Goal: Find contact information: Find contact information

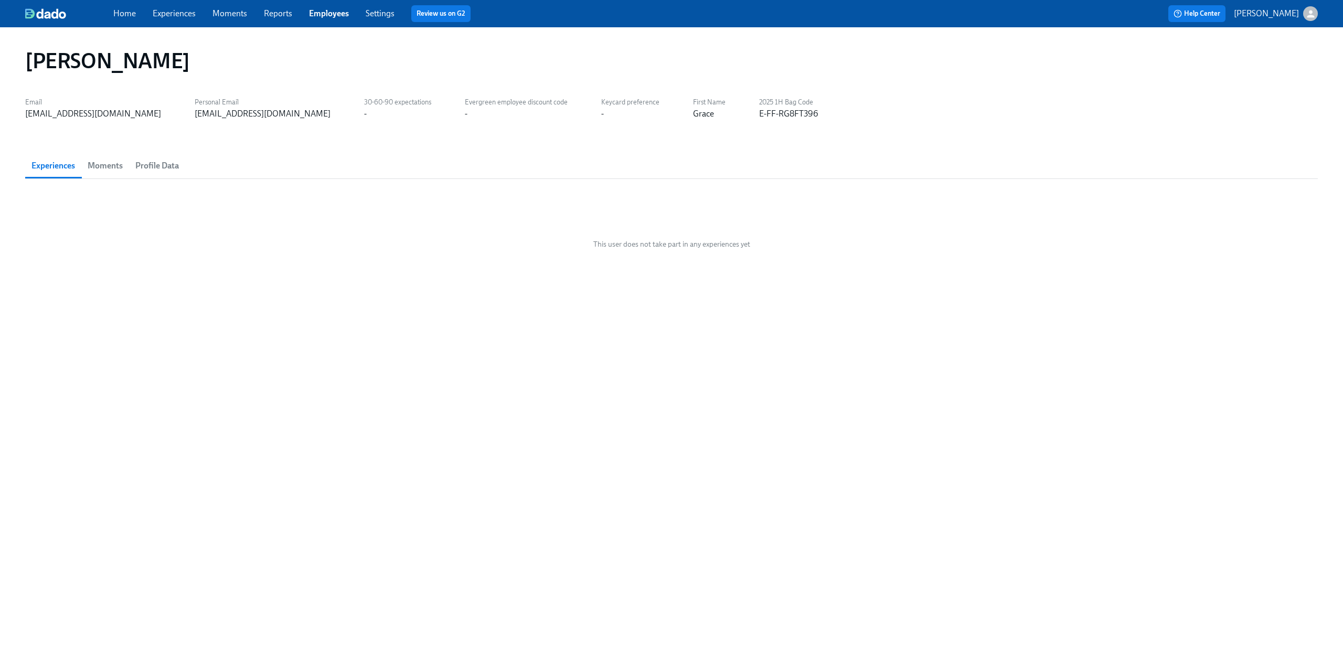
drag, startPoint x: 323, startPoint y: 14, endPoint x: 505, endPoint y: 18, distance: 181.6
click at [323, 14] on link "Employees" at bounding box center [329, 13] width 40 height 10
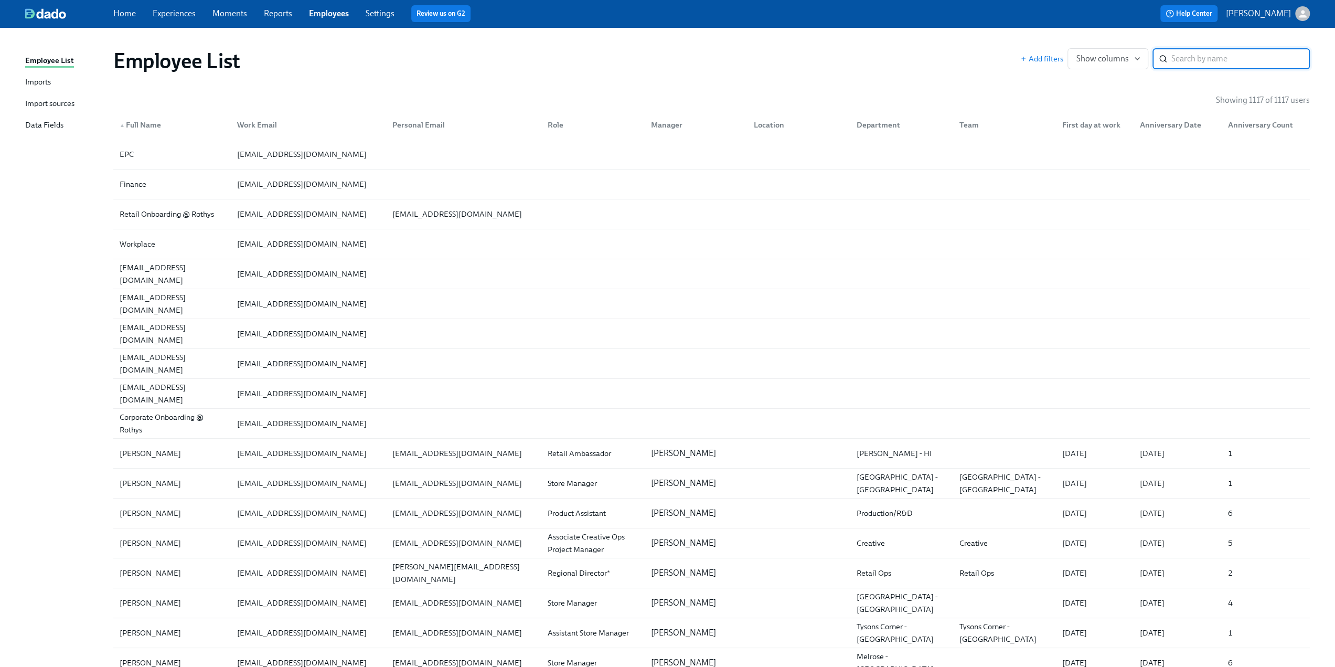
click at [672, 51] on input "search" at bounding box center [1241, 58] width 139 height 21
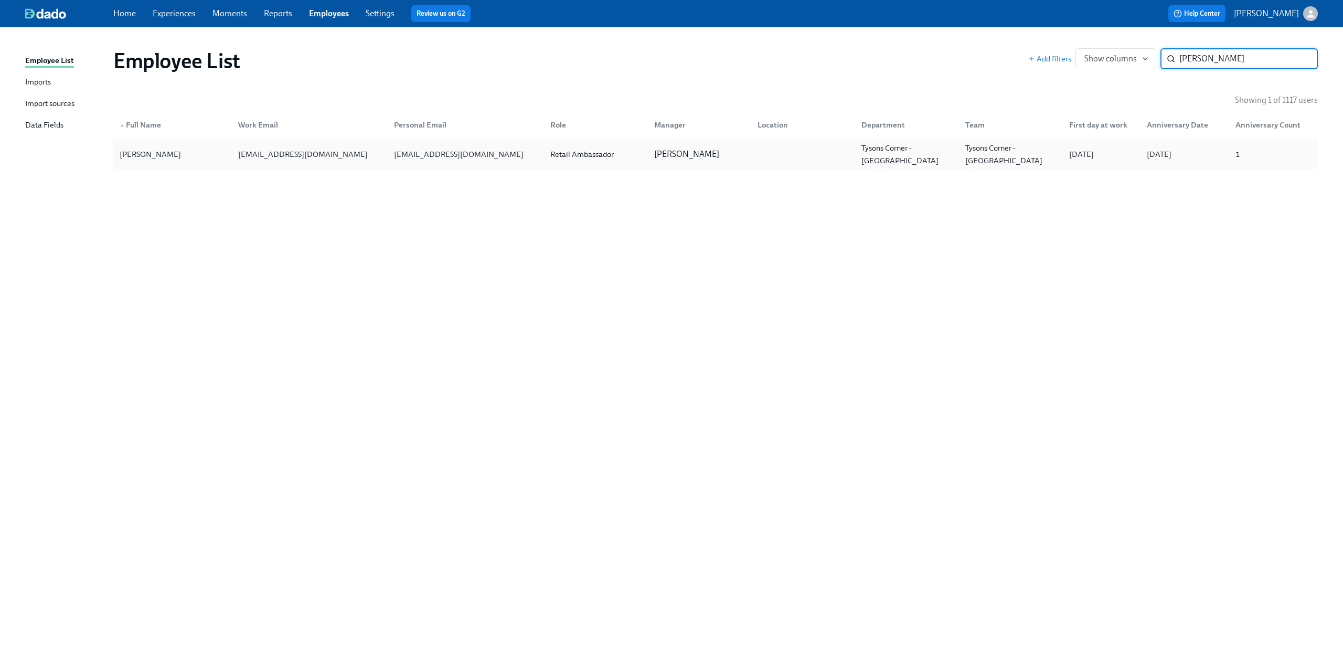
type input "[PERSON_NAME]"
click at [165, 163] on div "[PERSON_NAME]" at bounding box center [172, 154] width 114 height 21
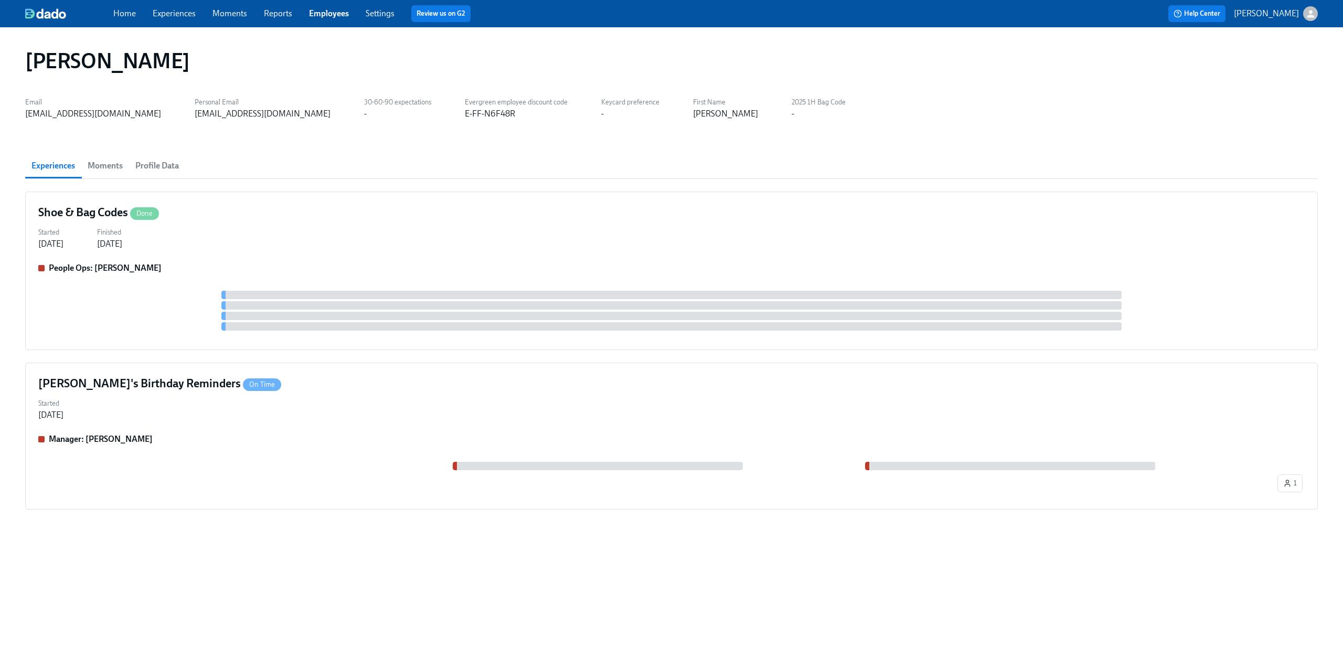
click at [155, 171] on span "Profile Data" at bounding box center [157, 165] width 44 height 15
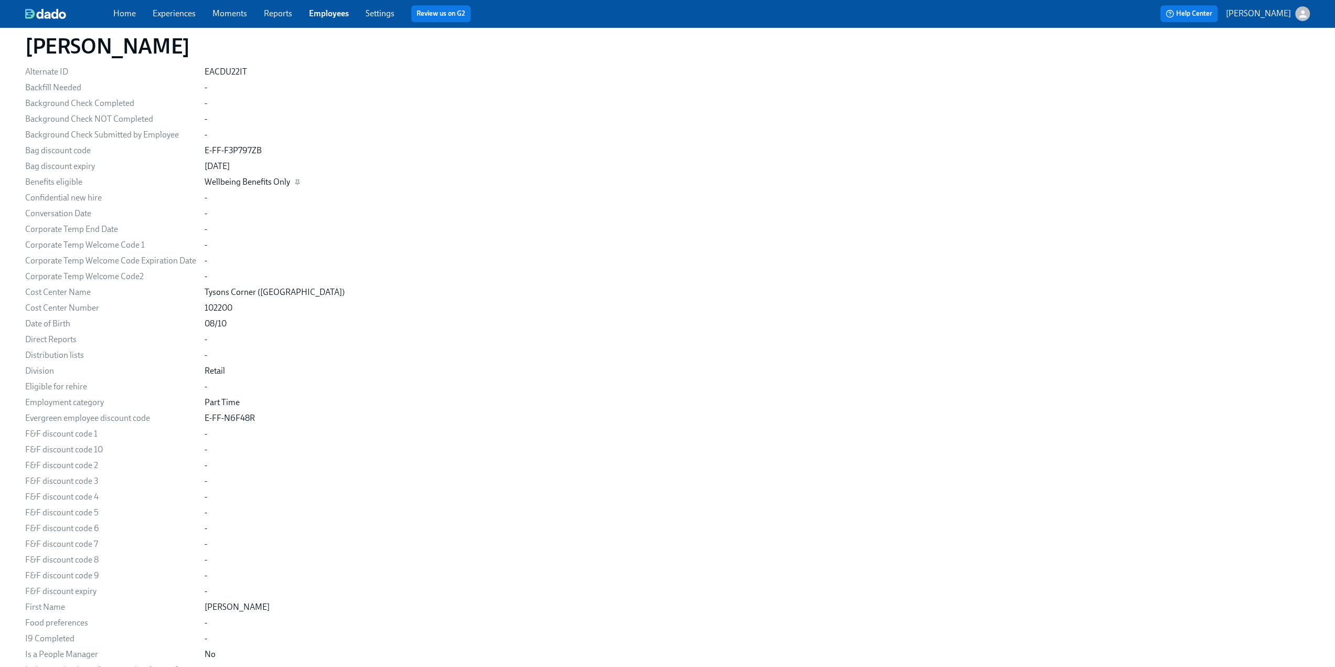
scroll to position [787, 0]
drag, startPoint x: 254, startPoint y: 416, endPoint x: 203, endPoint y: 415, distance: 50.9
click at [203, 415] on div "Email [EMAIL_ADDRESS][DOMAIN_NAME] Personal Email [EMAIL_ADDRESS][DOMAIN_NAME] …" at bounding box center [667, 615] width 1285 height 2420
copy div "E-FF-N6F48R"
click at [336, 14] on link "Employees" at bounding box center [329, 13] width 40 height 10
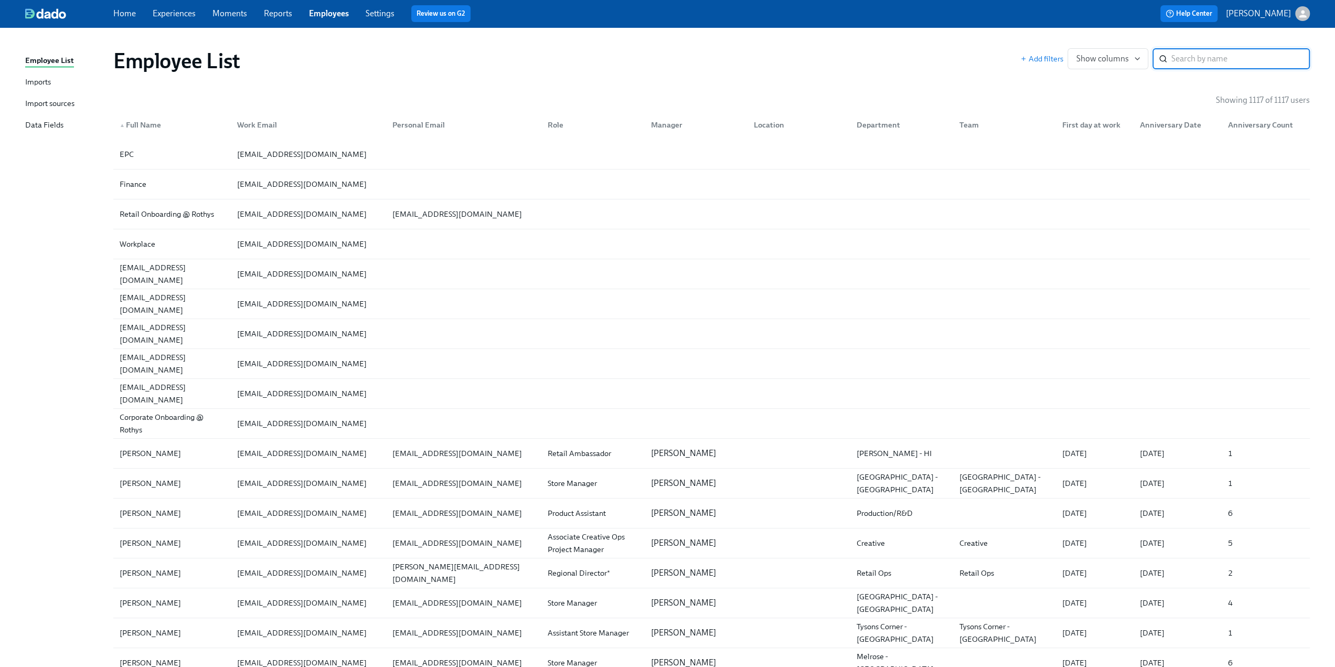
click at [672, 61] on input "search" at bounding box center [1241, 58] width 139 height 21
click at [672, 58] on input "search" at bounding box center [1241, 58] width 139 height 21
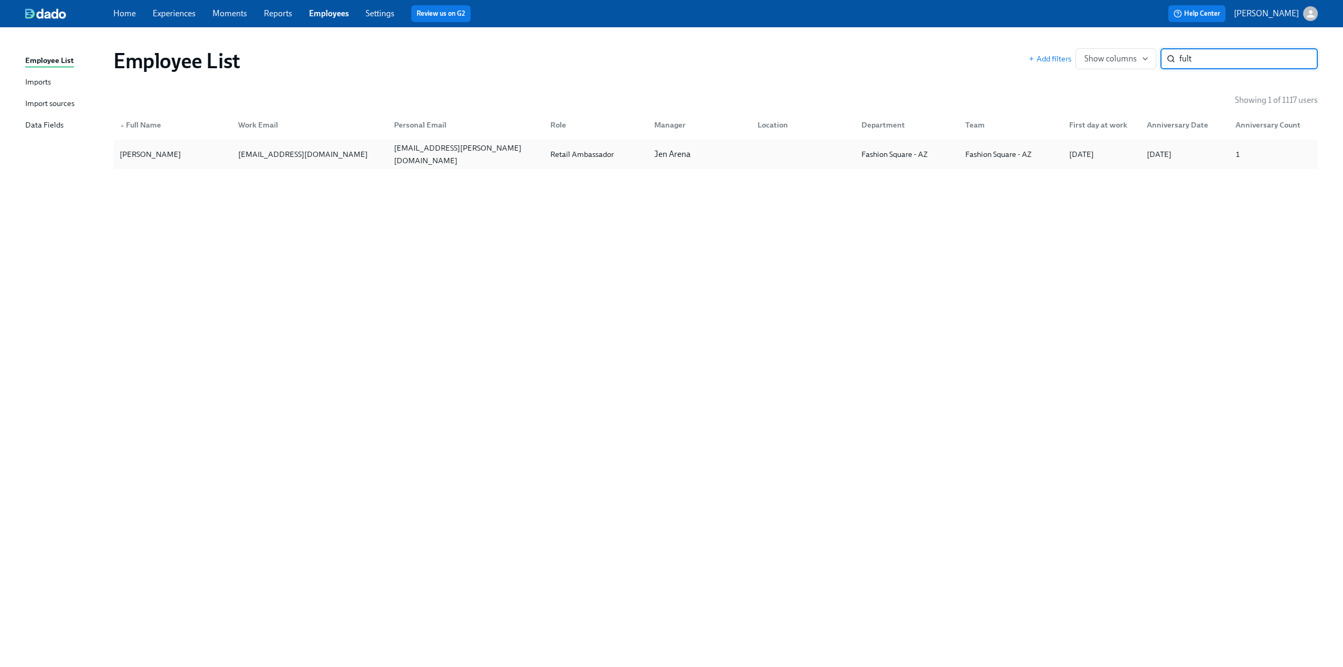
type input "fult"
click at [143, 162] on div "[PERSON_NAME]" at bounding box center [172, 154] width 114 height 21
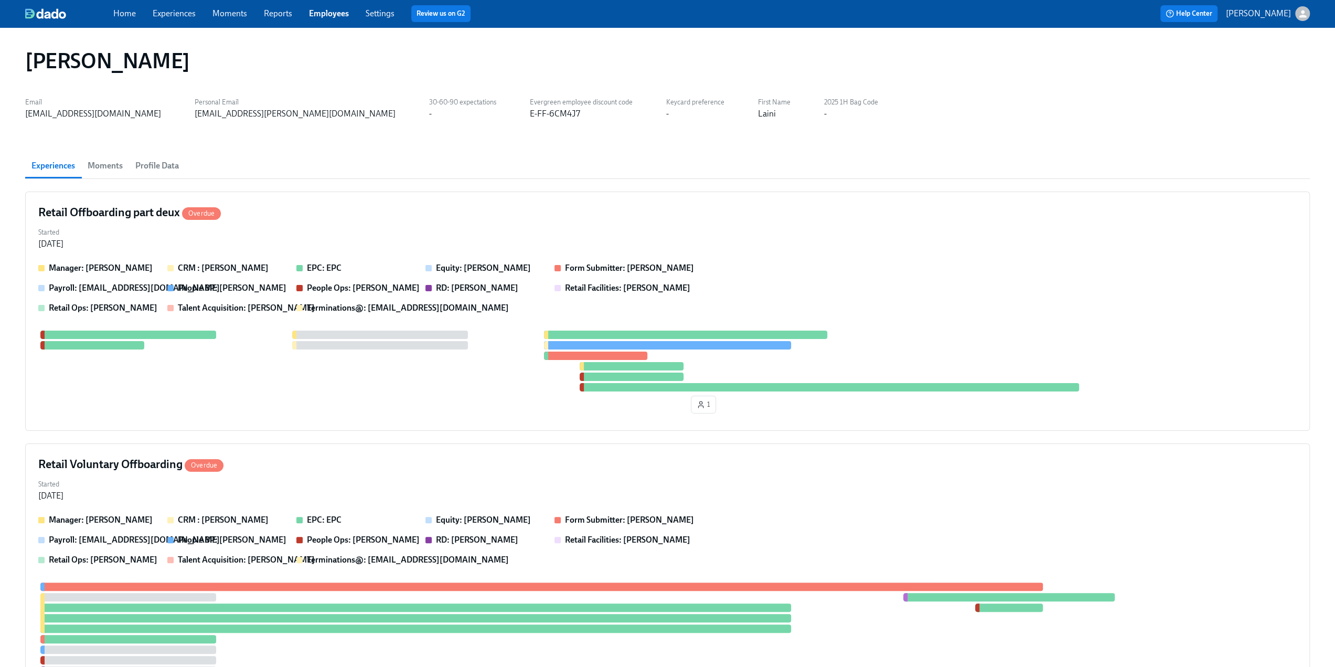
click at [161, 167] on span "Profile Data" at bounding box center [157, 165] width 44 height 15
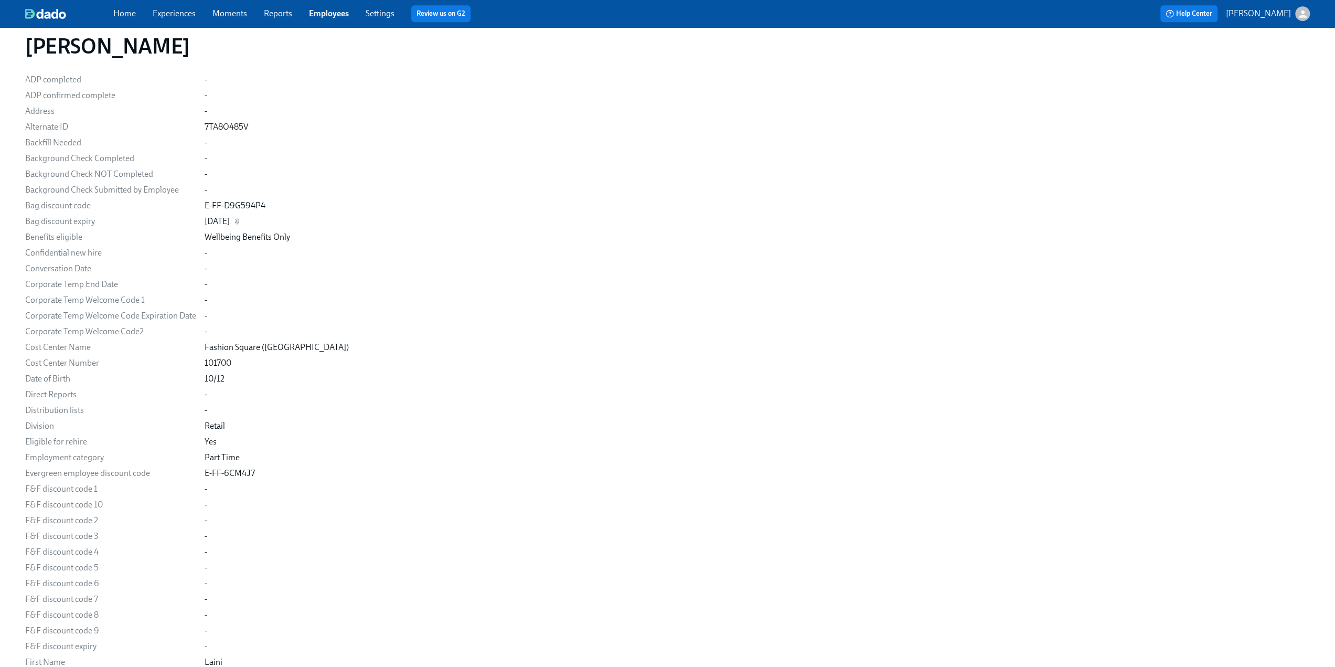
scroll to position [735, 0]
drag, startPoint x: 254, startPoint y: 473, endPoint x: 201, endPoint y: 472, distance: 53.0
click at [201, 427] on div "Email [EMAIL_ADDRESS][DOMAIN_NAME] Personal Email [EMAIL_ADDRESS][PERSON_NAME][…" at bounding box center [667, 667] width 1285 height 2420
copy div "E-FF-6CM4J7"
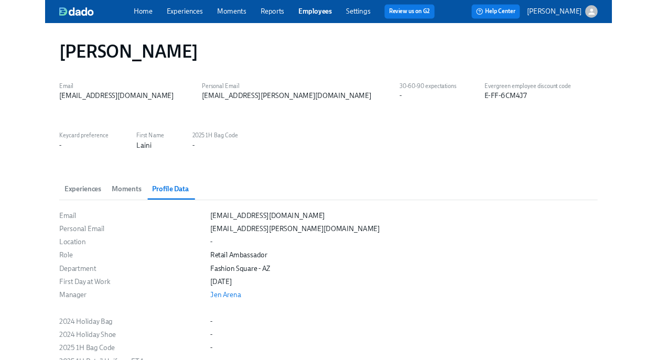
scroll to position [2, 0]
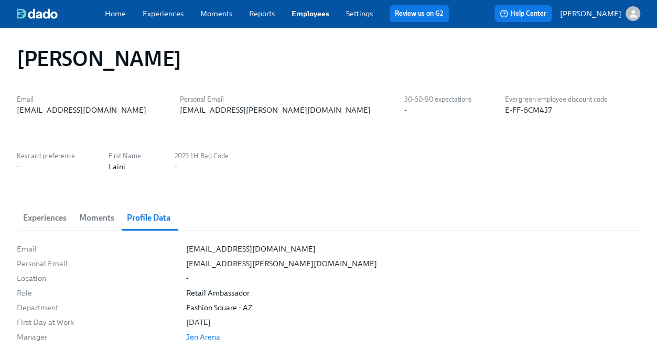
click at [308, 15] on link "Employees" at bounding box center [311, 13] width 38 height 9
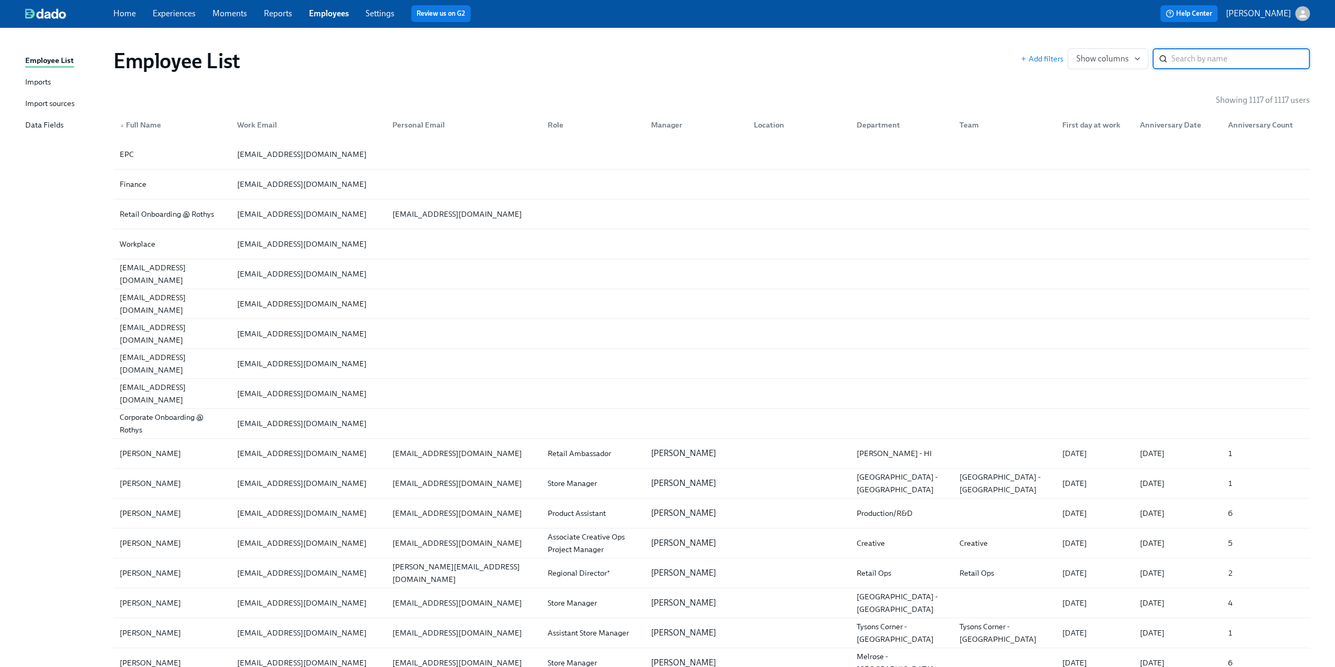
click at [672, 65] on input "search" at bounding box center [1241, 58] width 139 height 21
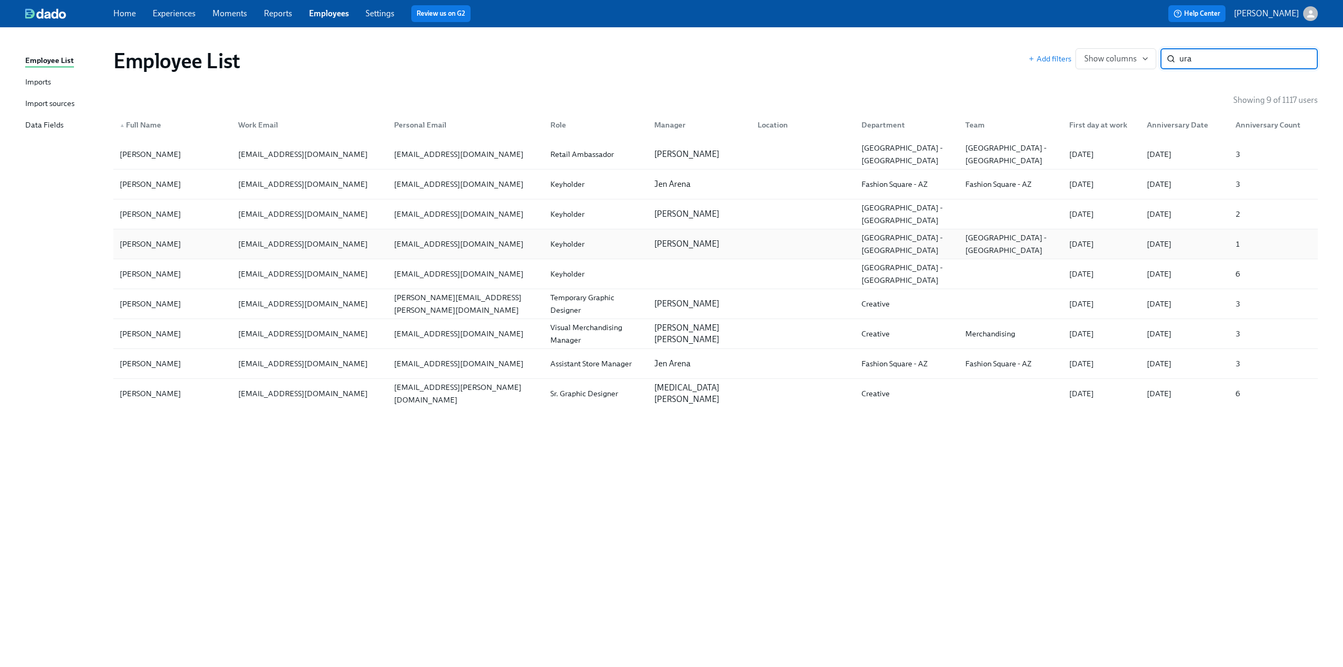
type input "ura"
click at [180, 242] on div "Ura Kastrati" at bounding box center [172, 243] width 114 height 21
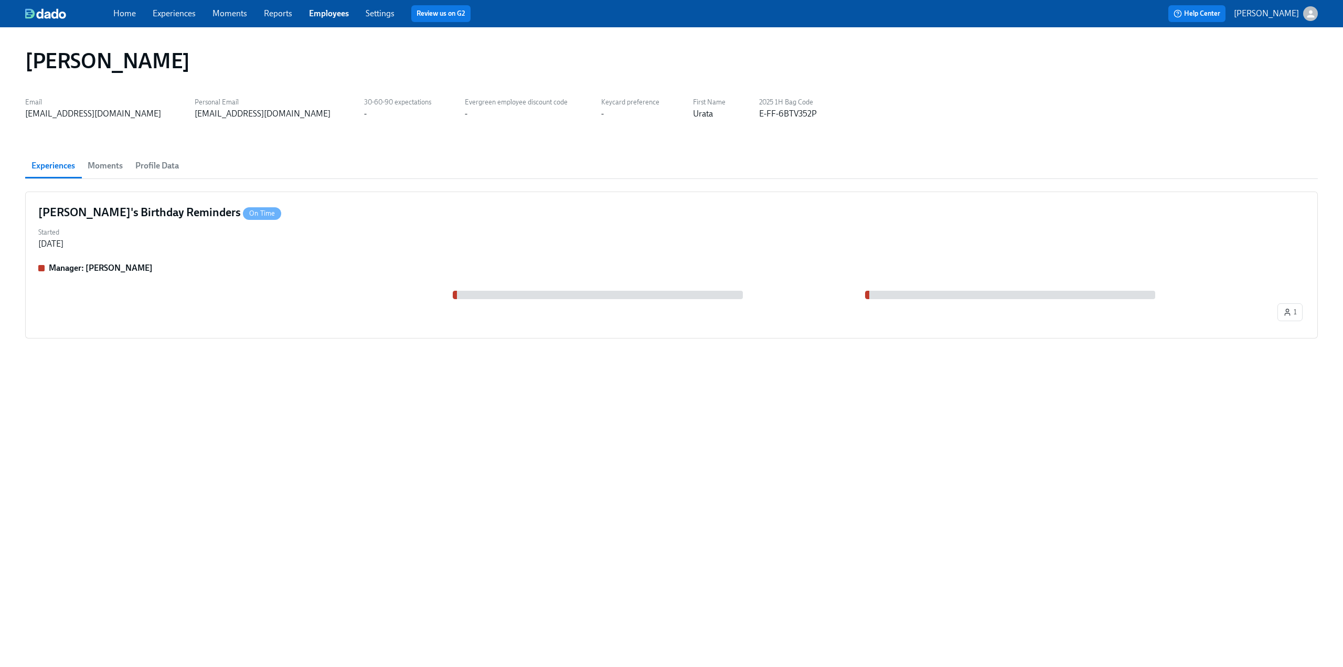
click at [158, 167] on span "Profile Data" at bounding box center [157, 165] width 44 height 15
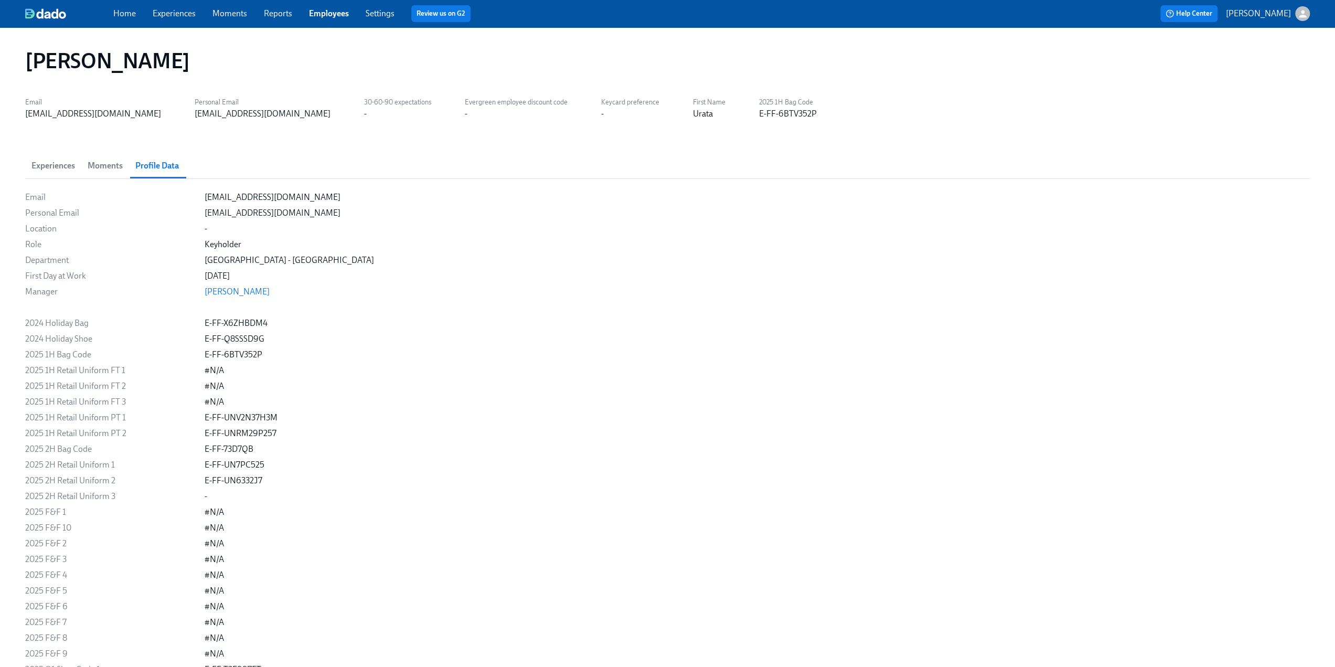
drag, startPoint x: 332, startPoint y: 15, endPoint x: 971, endPoint y: 21, distance: 639.0
click at [332, 15] on link "Employees" at bounding box center [329, 13] width 40 height 10
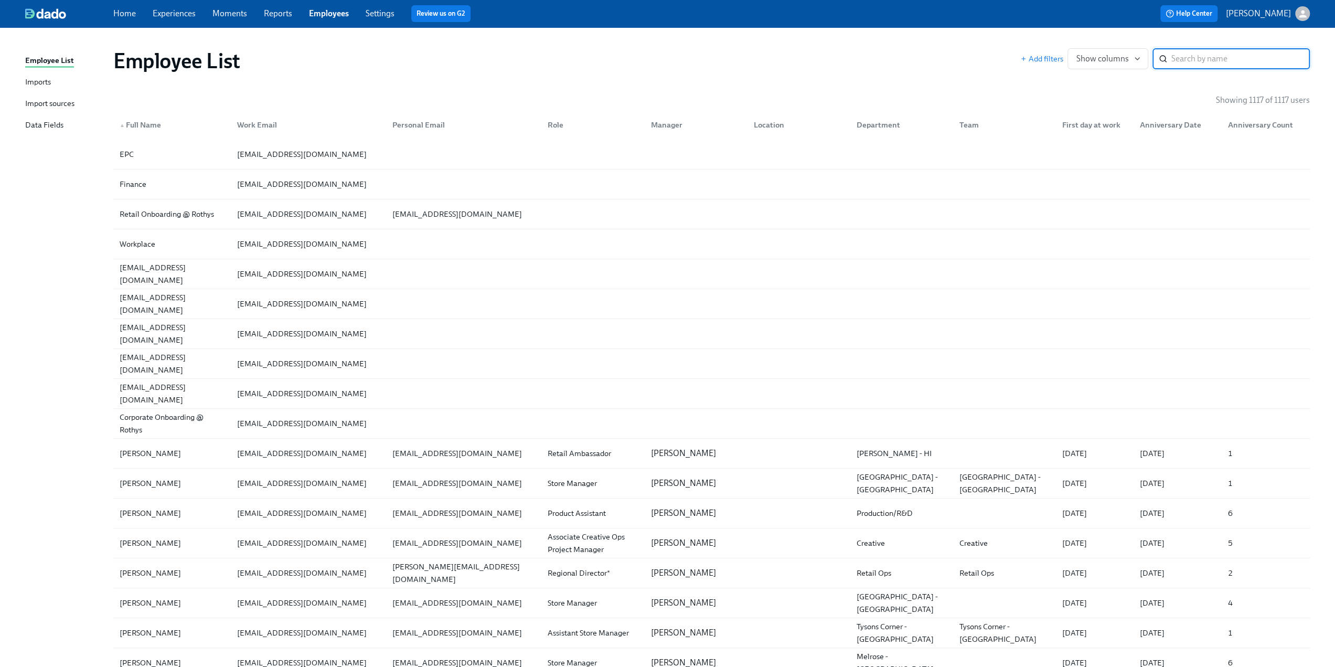
click at [672, 55] on input "search" at bounding box center [1241, 58] width 139 height 21
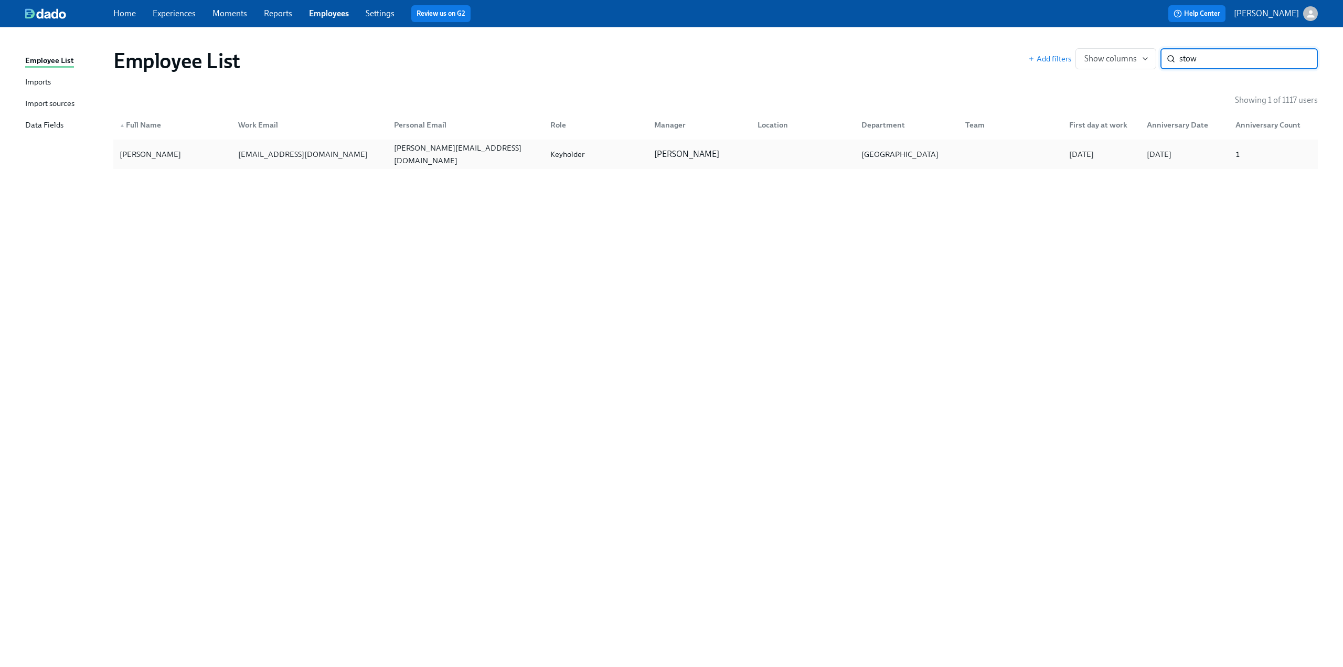
type input "stow"
click at [206, 154] on div "Evelyn Stowell" at bounding box center [172, 154] width 114 height 21
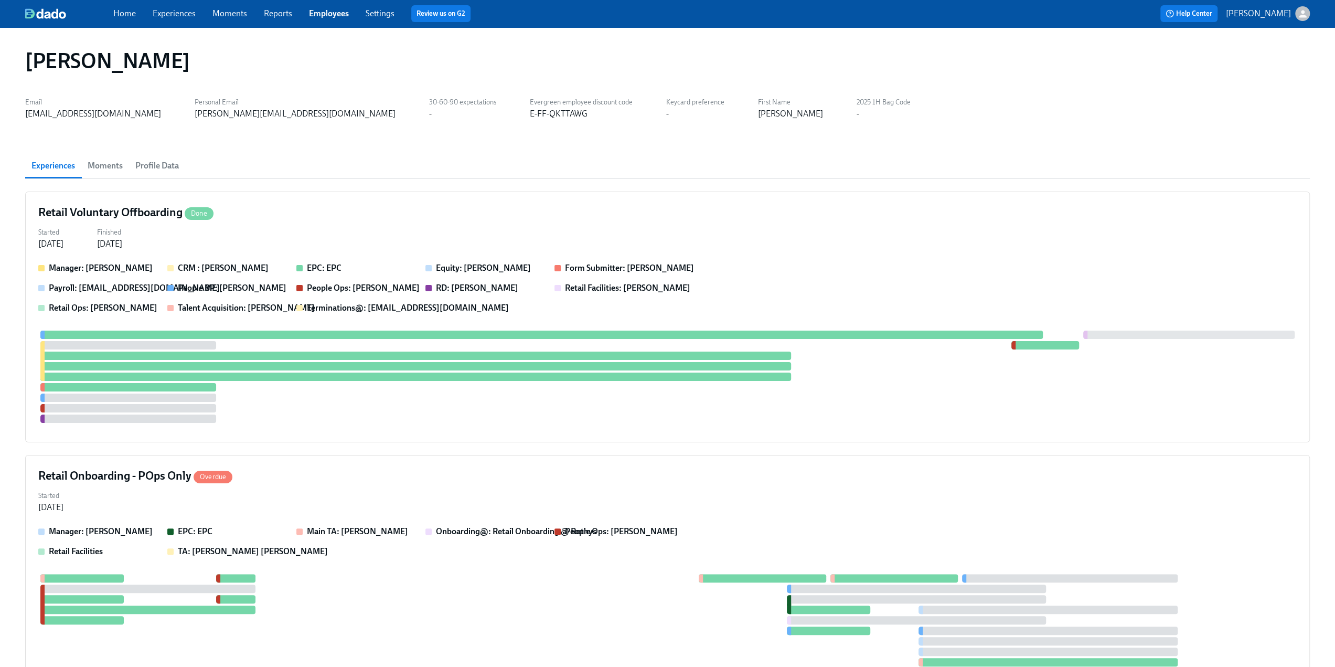
click at [170, 163] on span "Profile Data" at bounding box center [157, 165] width 44 height 15
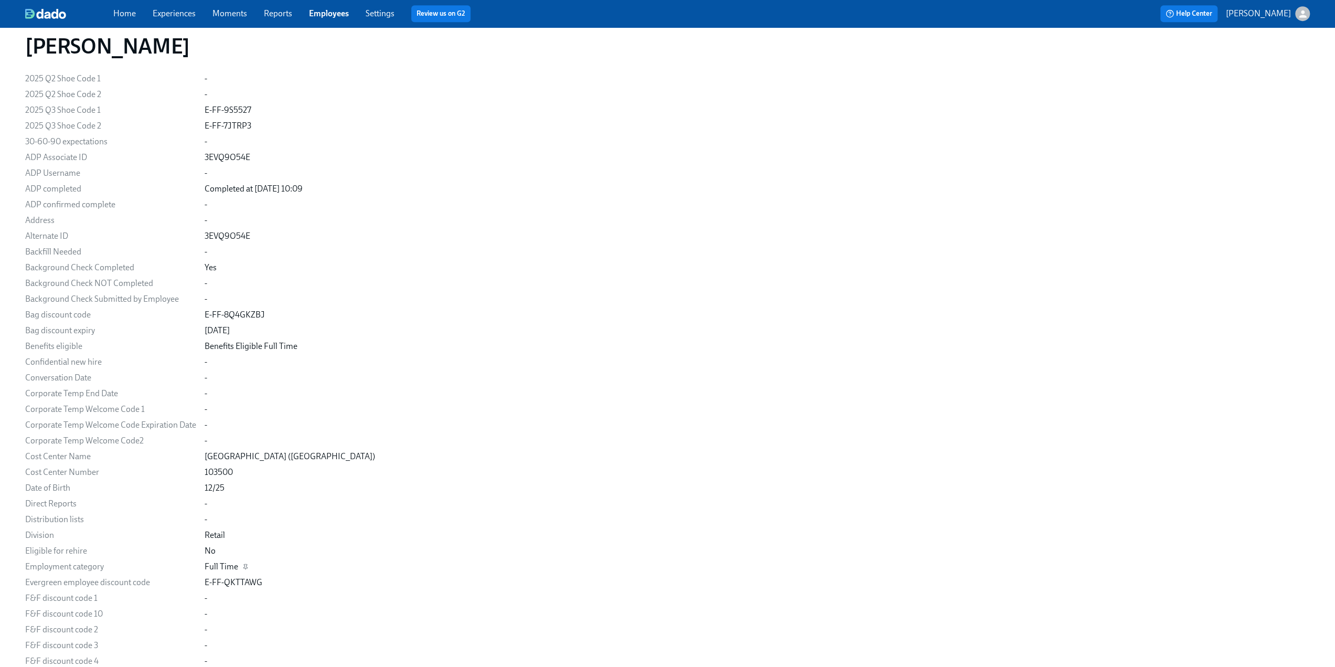
scroll to position [682, 0]
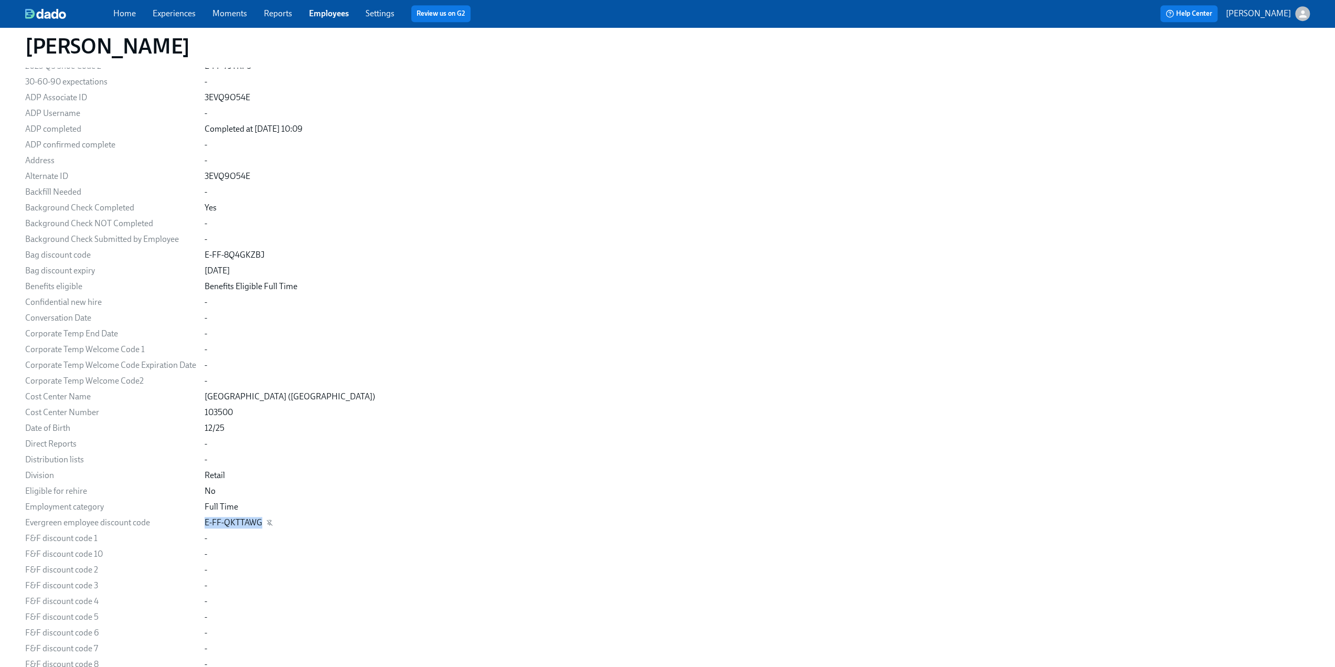
drag, startPoint x: 261, startPoint y: 523, endPoint x: 205, endPoint y: 526, distance: 56.2
click at [205, 427] on div "E-FF-QKTTAWG" at bounding box center [757, 523] width 1105 height 12
copy div "E-FF-QKTTAWG"
click at [330, 10] on link "Employees" at bounding box center [329, 13] width 40 height 10
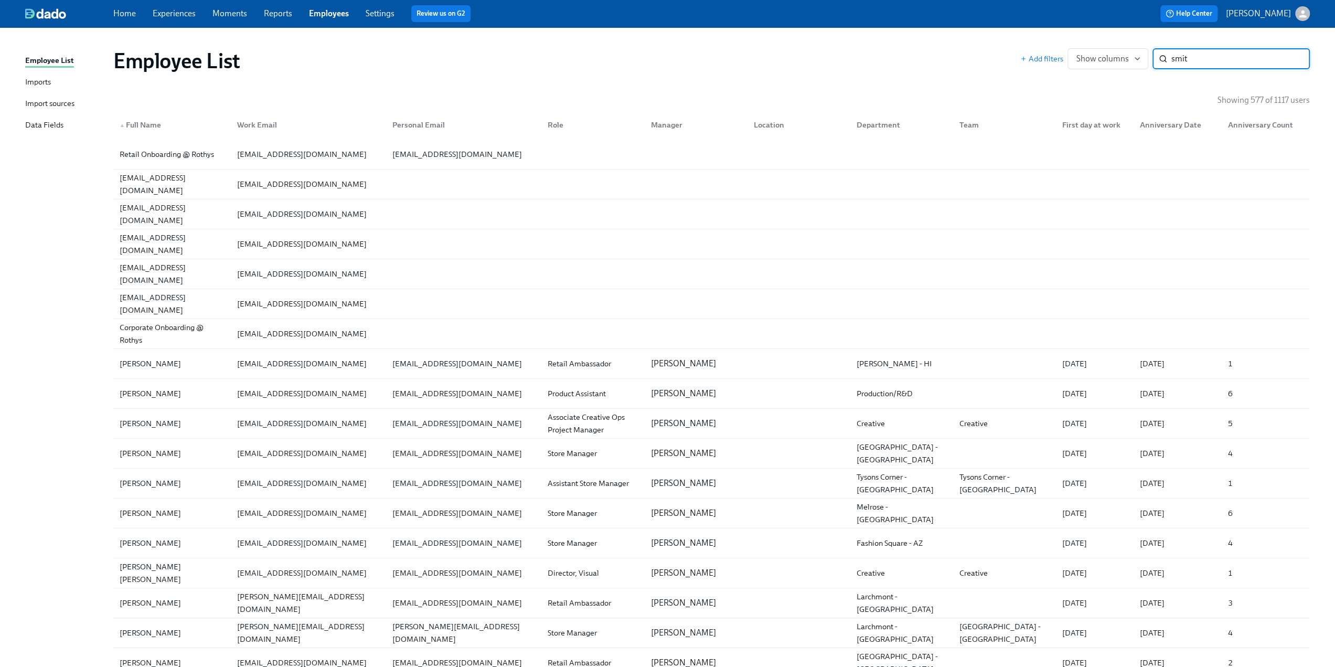
type input "smith"
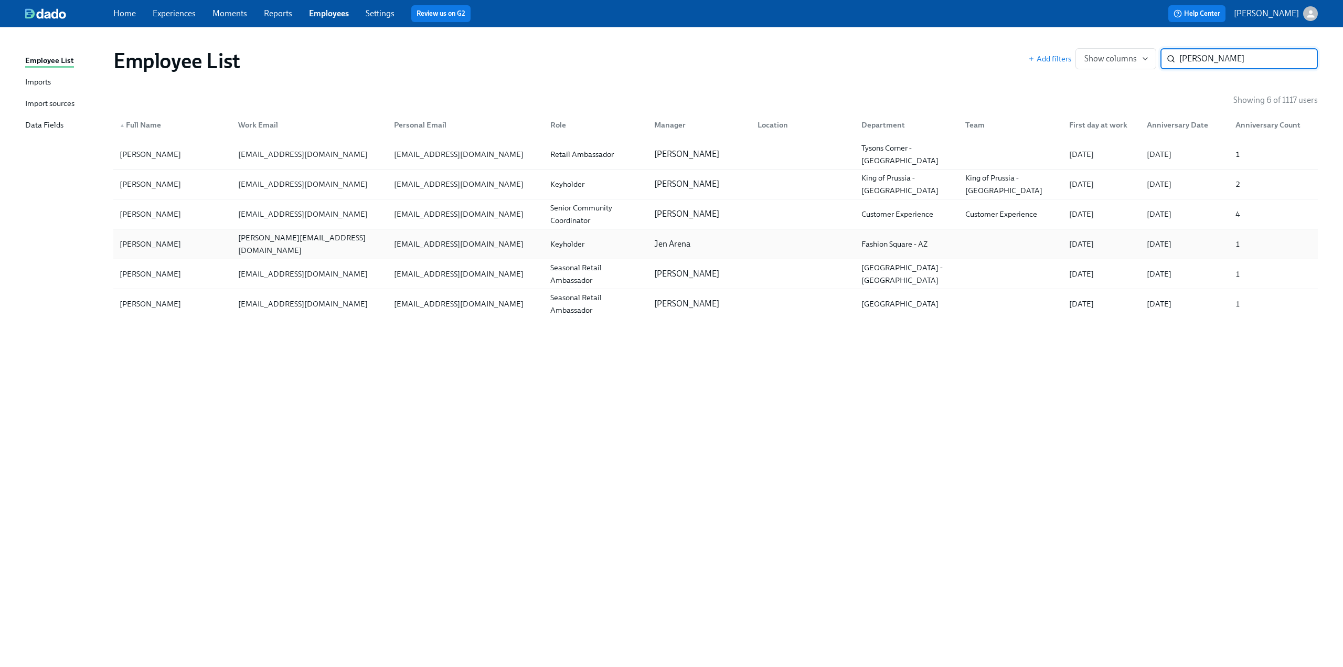
click at [173, 248] on div "Rebecca Smith" at bounding box center [172, 243] width 114 height 21
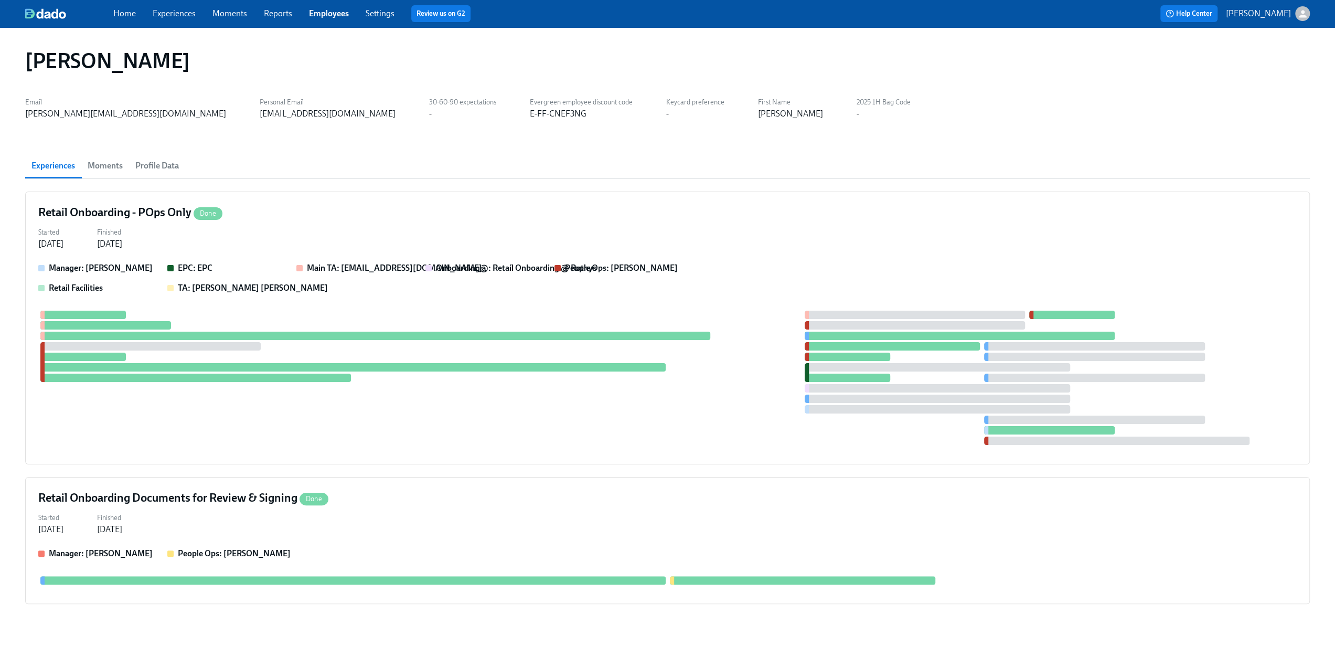
click at [157, 156] on button "Profile Data" at bounding box center [157, 165] width 56 height 25
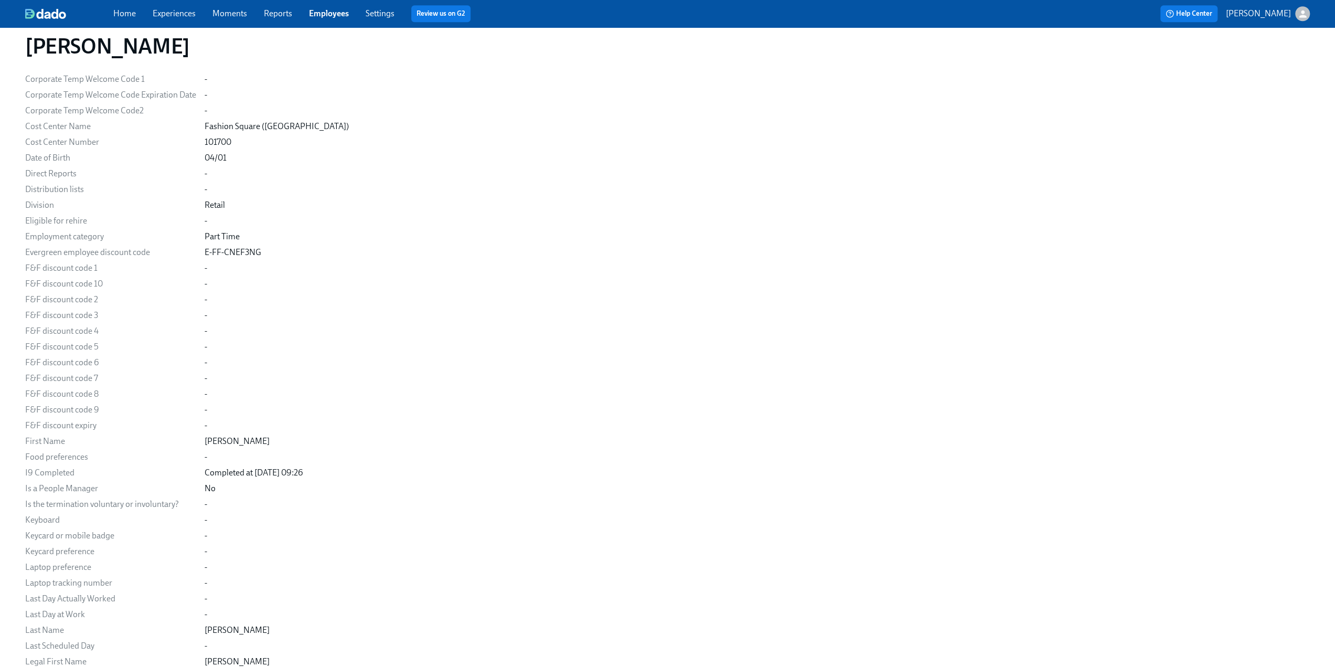
scroll to position [892, 0]
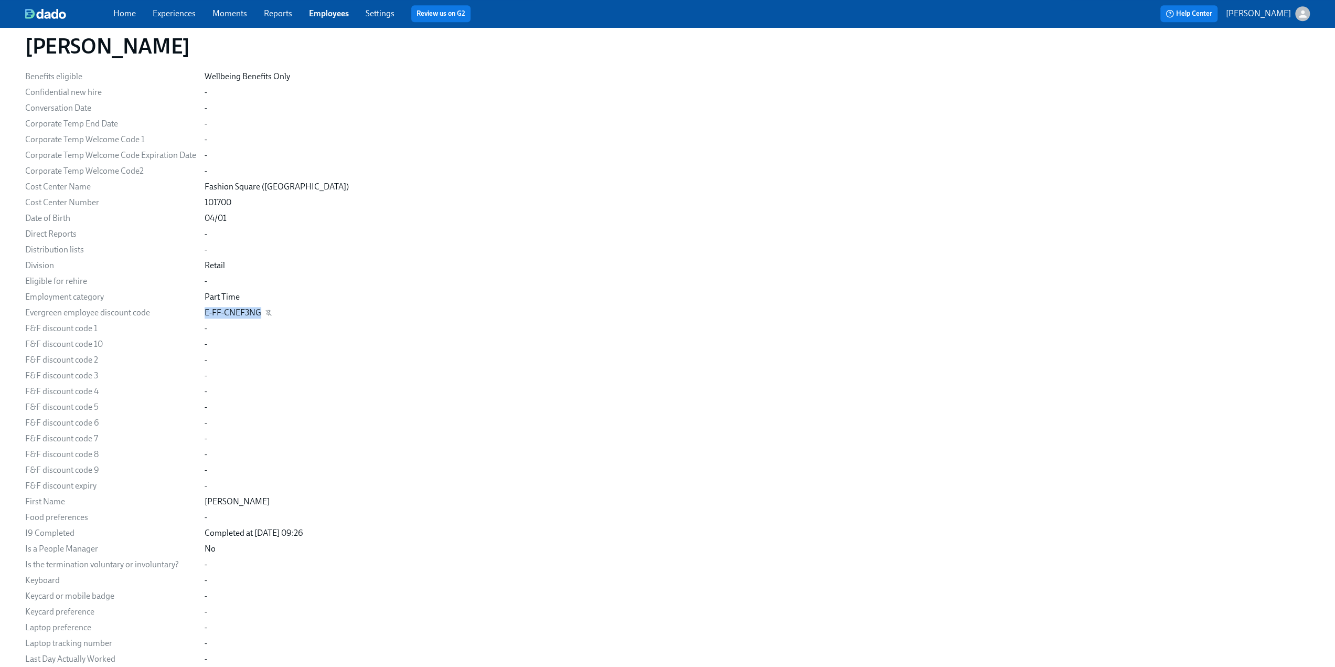
drag, startPoint x: 260, startPoint y: 315, endPoint x: 204, endPoint y: 314, distance: 56.1
click at [205, 314] on div "E-FF-CNEF3NG" at bounding box center [233, 313] width 57 height 12
copy div "E-FF-CNEF3NG"
click at [324, 16] on link "Employees" at bounding box center [329, 13] width 40 height 10
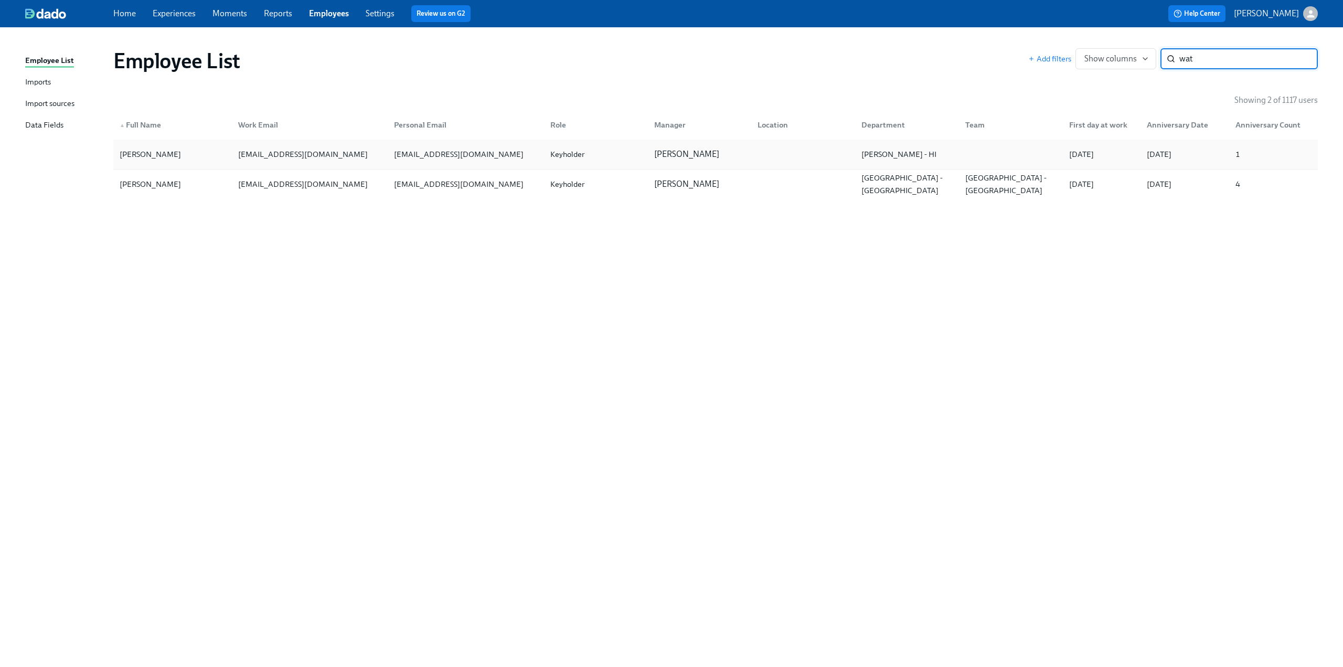
type input "wat"
click at [169, 151] on div "Alana Watanabe" at bounding box center [150, 154] width 70 height 13
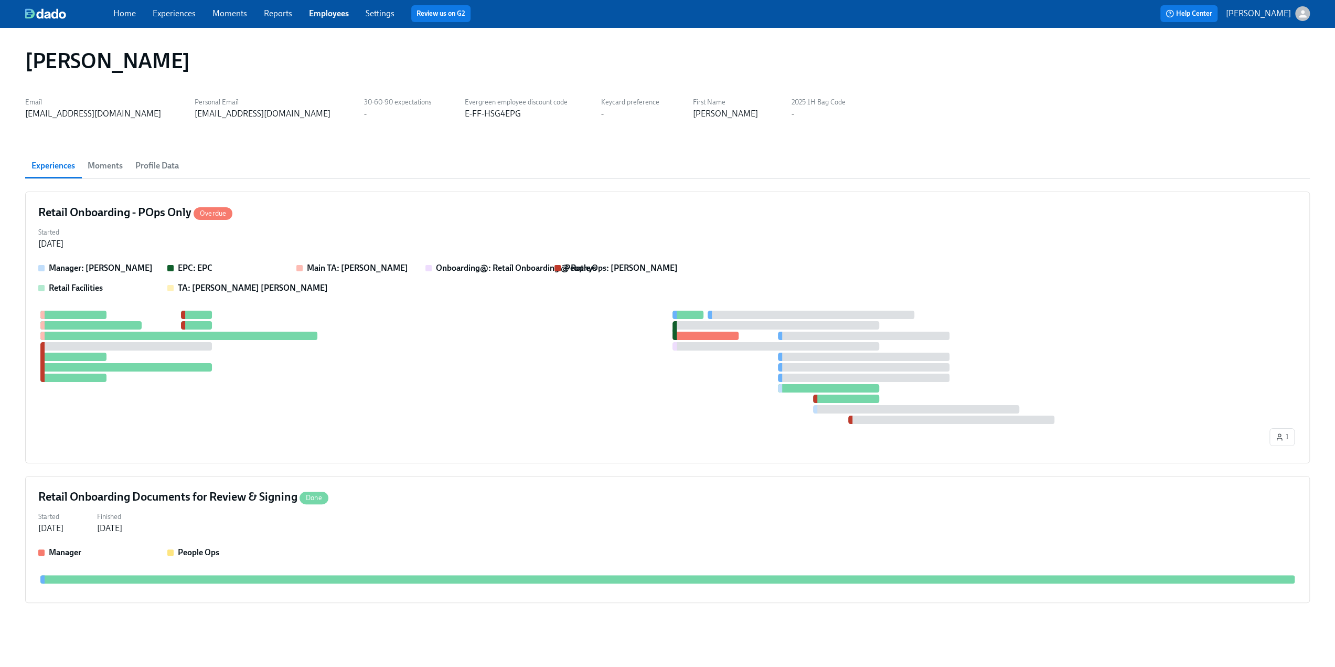
click at [161, 176] on button "Profile Data" at bounding box center [157, 165] width 56 height 25
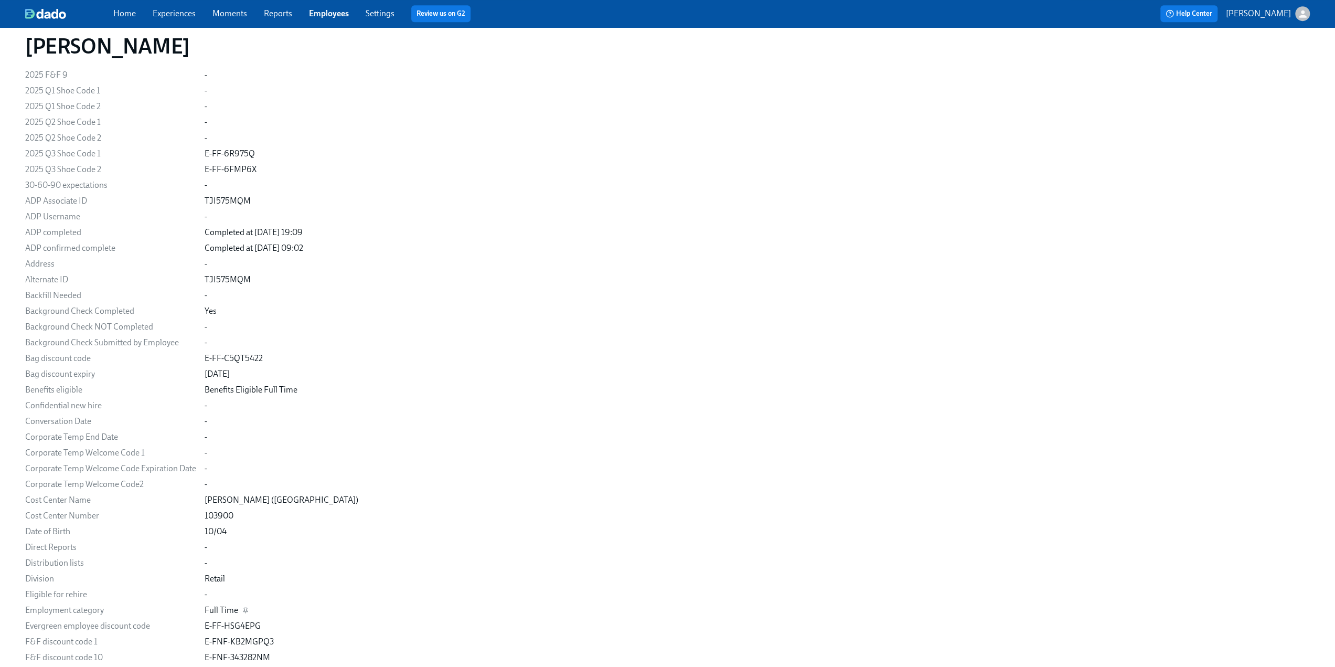
scroll to position [630, 0]
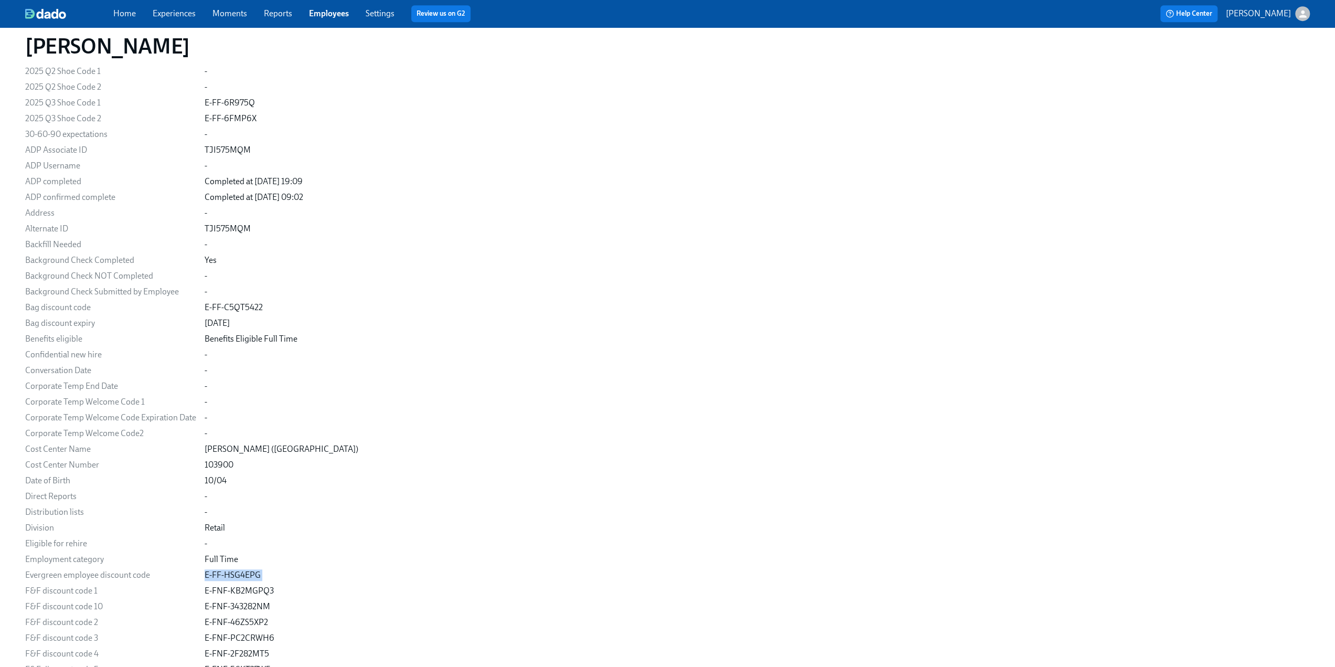
drag, startPoint x: 261, startPoint y: 573, endPoint x: 201, endPoint y: 578, distance: 60.0
click at [336, 13] on link "Employees" at bounding box center [329, 13] width 40 height 10
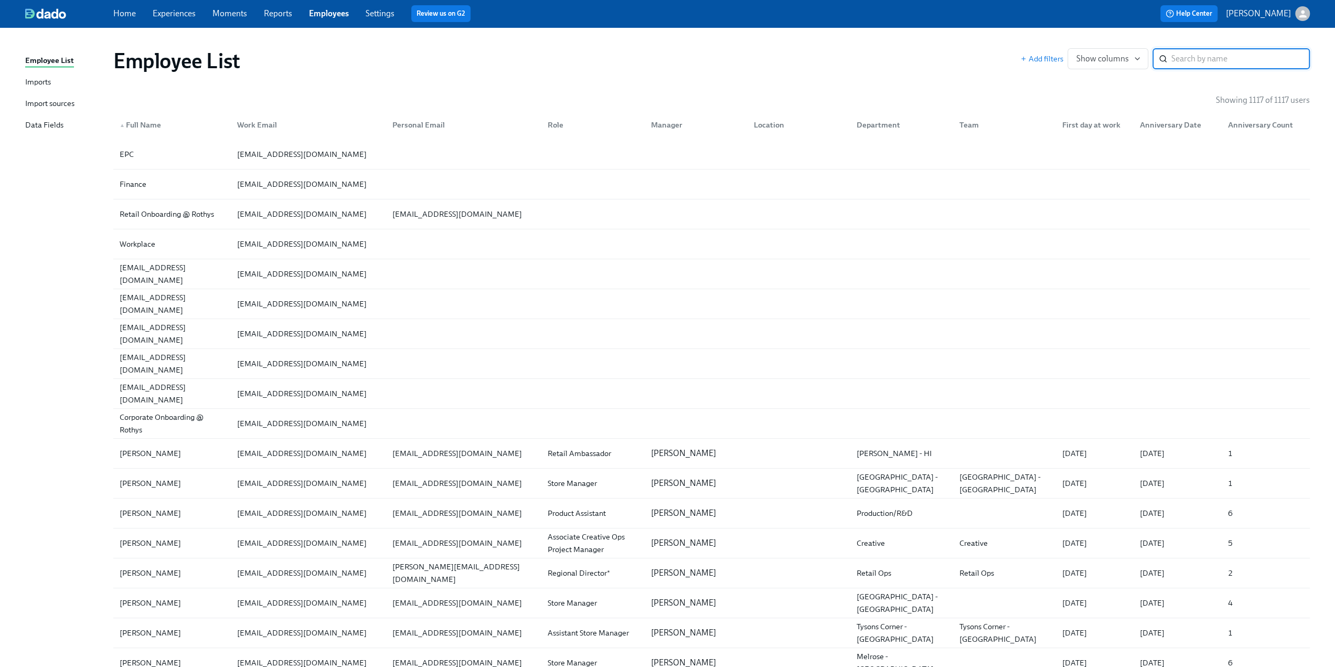
click at [672, 61] on input "search" at bounding box center [1241, 58] width 139 height 21
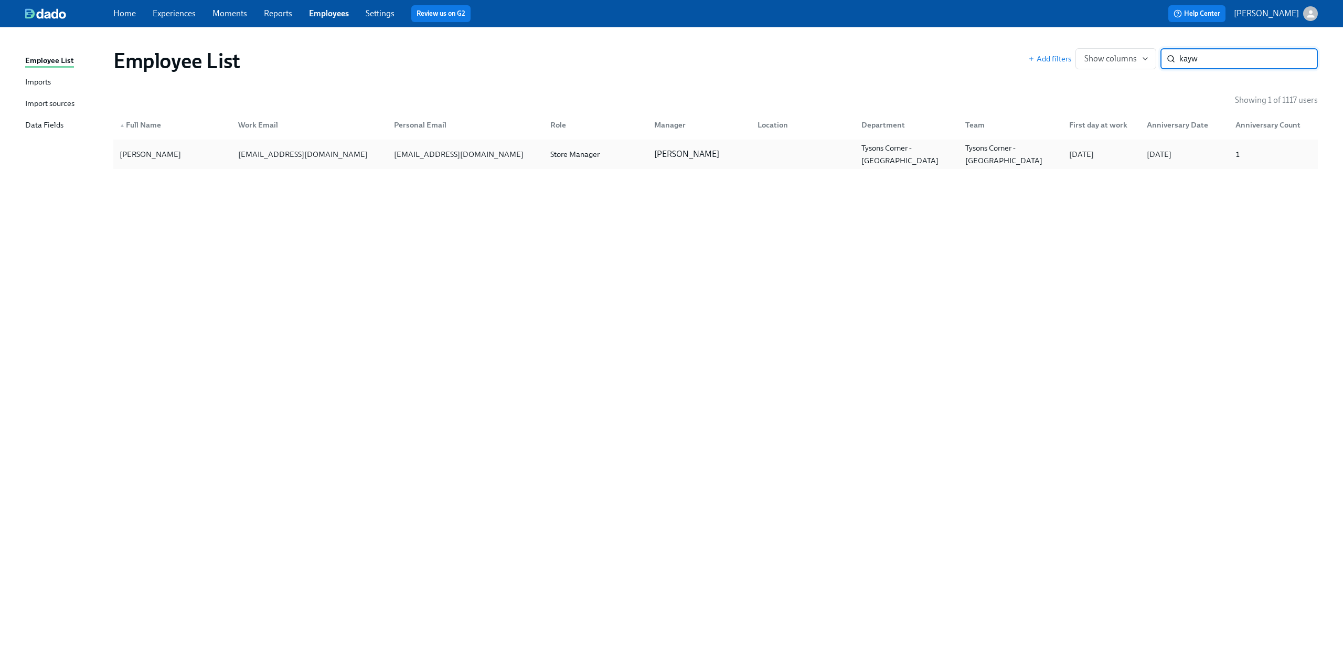
type input "kayw"
click at [159, 157] on div "[PERSON_NAME]" at bounding box center [150, 154] width 70 height 13
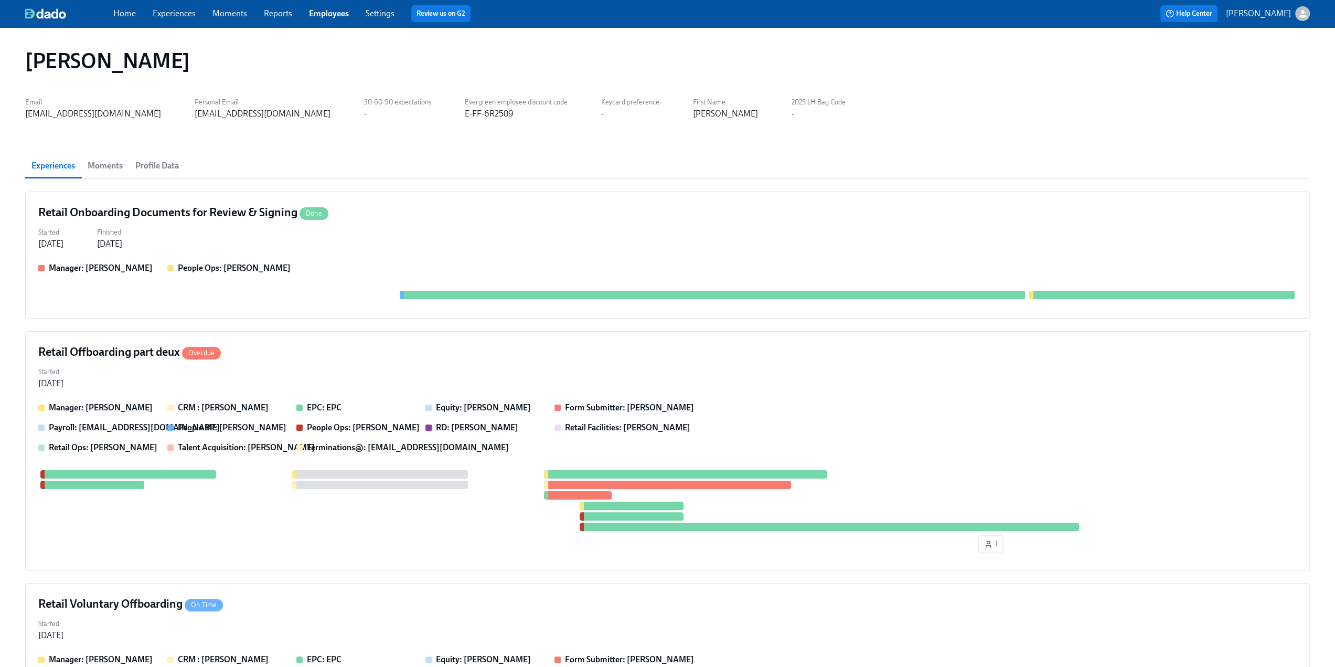
click at [154, 168] on span "Profile Data" at bounding box center [157, 165] width 44 height 15
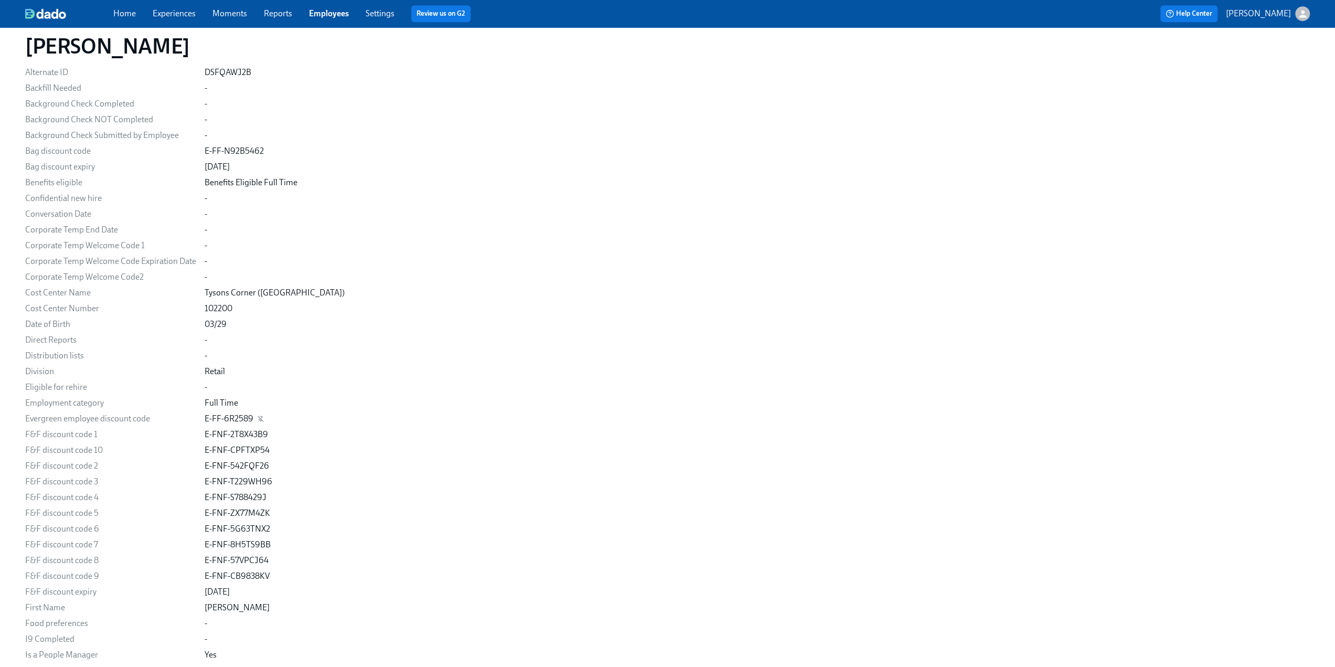
scroll to position [787, 0]
drag, startPoint x: 254, startPoint y: 420, endPoint x: 198, endPoint y: 419, distance: 55.6
click at [198, 419] on div "Email kkaywood@rothys.com Personal Email kendrakaywood@icloud.com Location - Ro…" at bounding box center [667, 615] width 1285 height 2420
copy div "E-FF-6R2589"
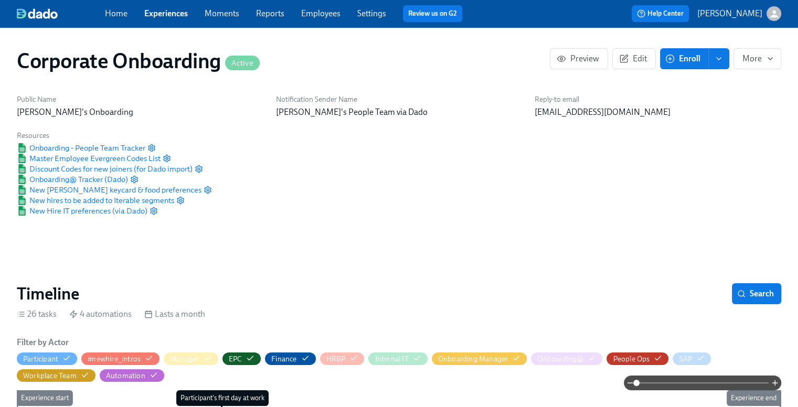
scroll to position [0, 719]
